Goal: Navigation & Orientation: Find specific page/section

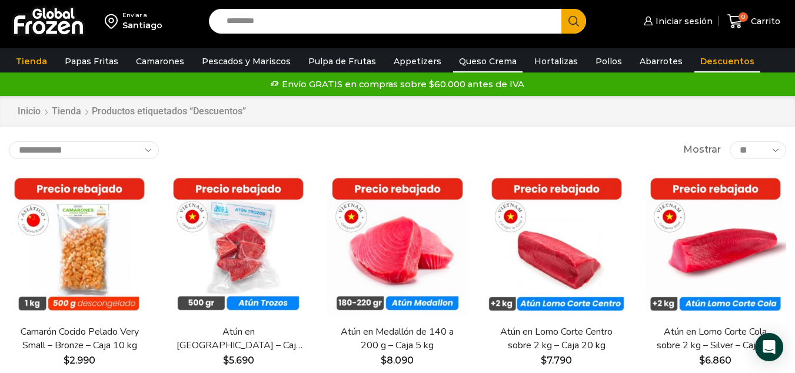
click at [467, 57] on link "Queso Crema" at bounding box center [487, 61] width 69 height 22
